Goal: Find specific page/section: Find specific page/section

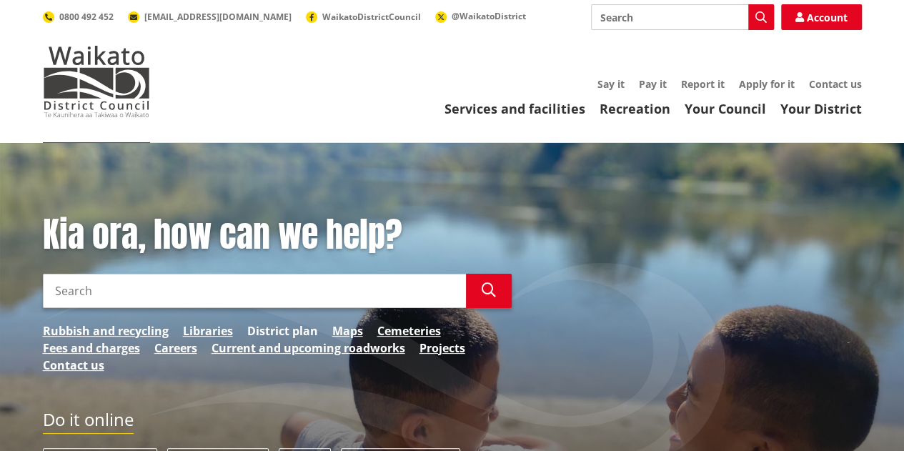
click at [287, 334] on link "District plan" at bounding box center [282, 330] width 71 height 17
click at [288, 332] on link "District plan" at bounding box center [282, 330] width 71 height 17
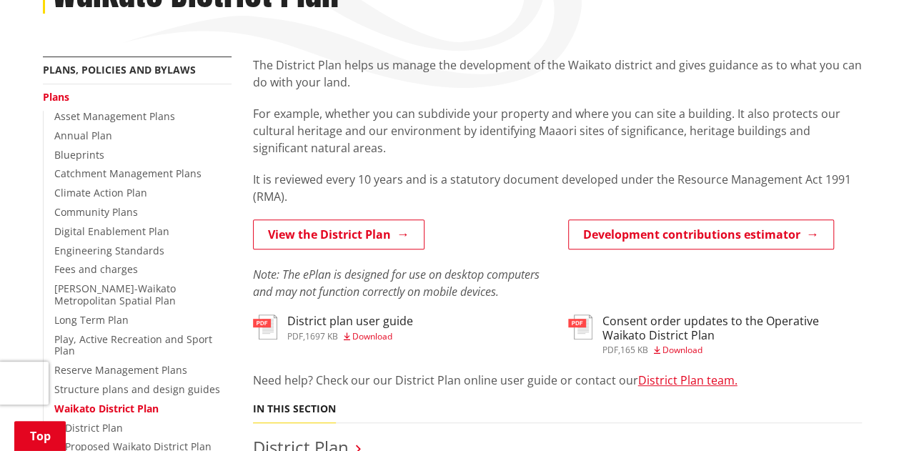
scroll to position [234, 0]
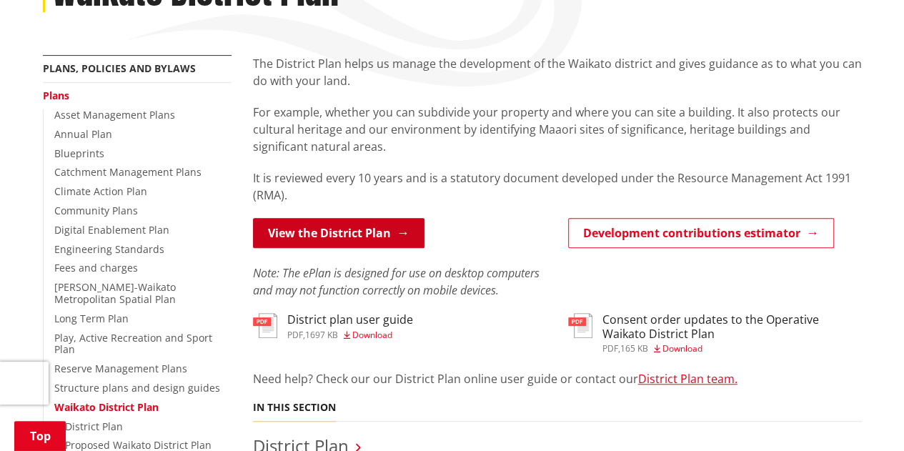
click at [387, 228] on link "View the District Plan" at bounding box center [338, 233] width 171 height 30
